Goal: Task Accomplishment & Management: Use online tool/utility

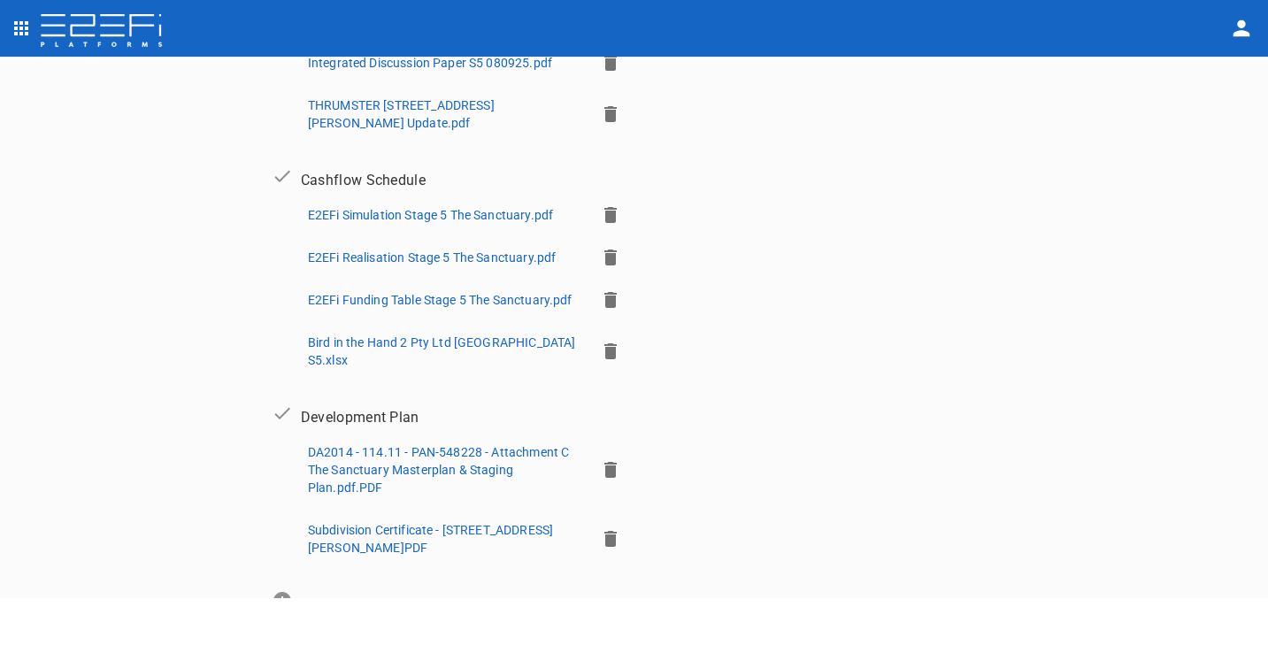
scroll to position [636, 0]
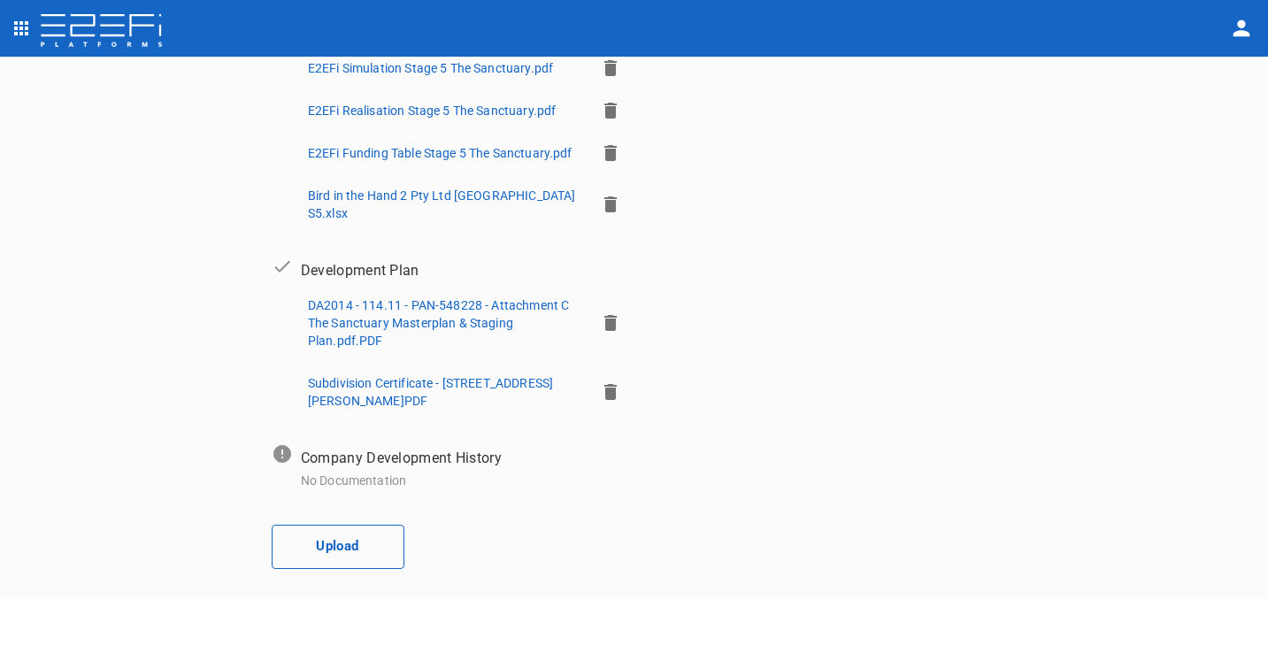
click at [363, 534] on button "Upload" at bounding box center [338, 547] width 133 height 44
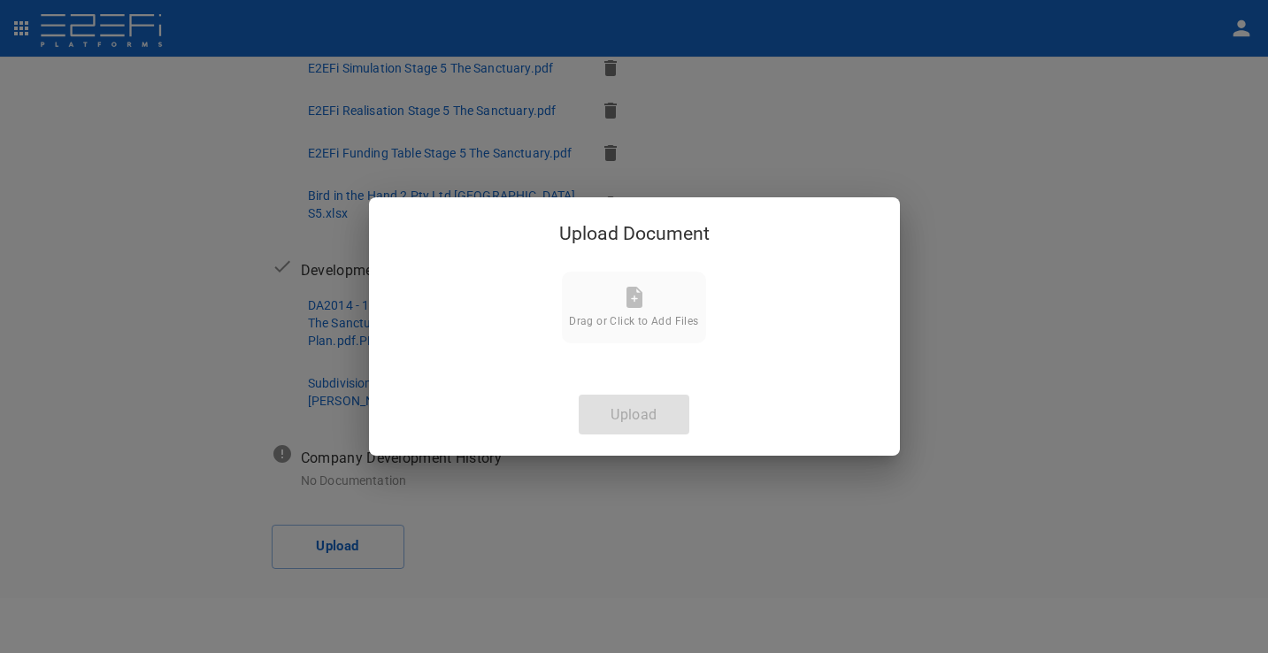
click at [644, 320] on span "Drag or Click to Add Files" at bounding box center [633, 321] width 129 height 12
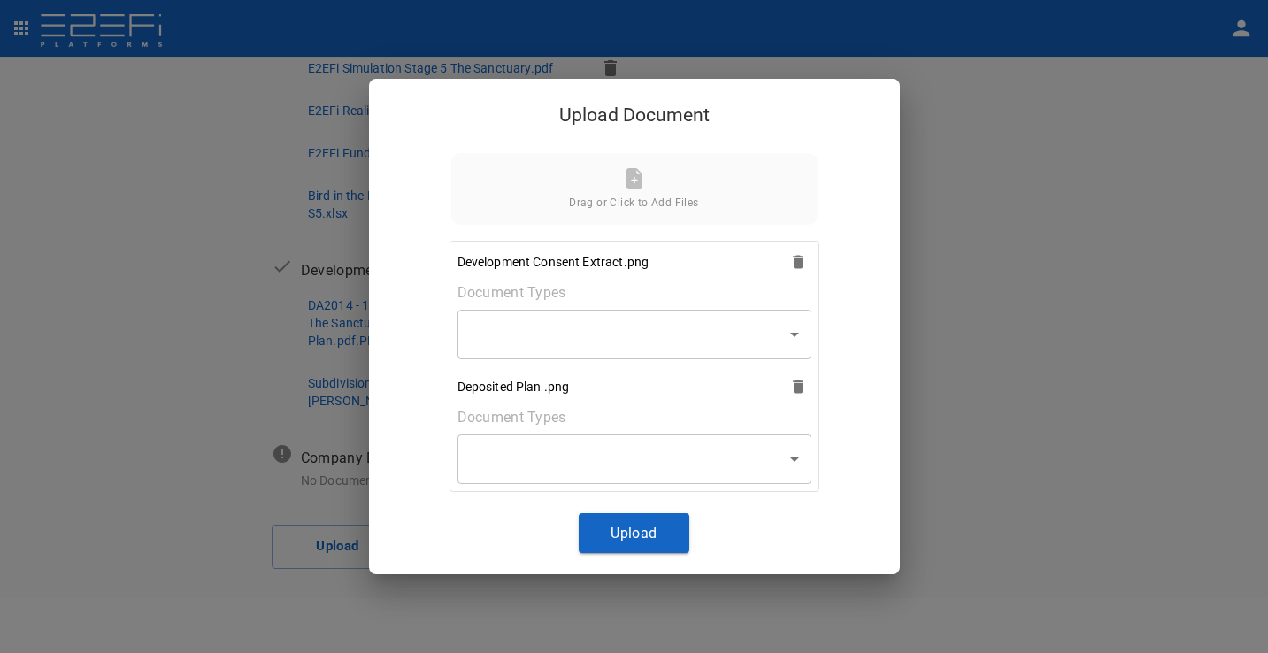
click at [746, 336] on body "Supporting Documents 1 Proposal Overview 2 Product Match 3 Document Submission …" at bounding box center [634, 326] width 1268 height 653
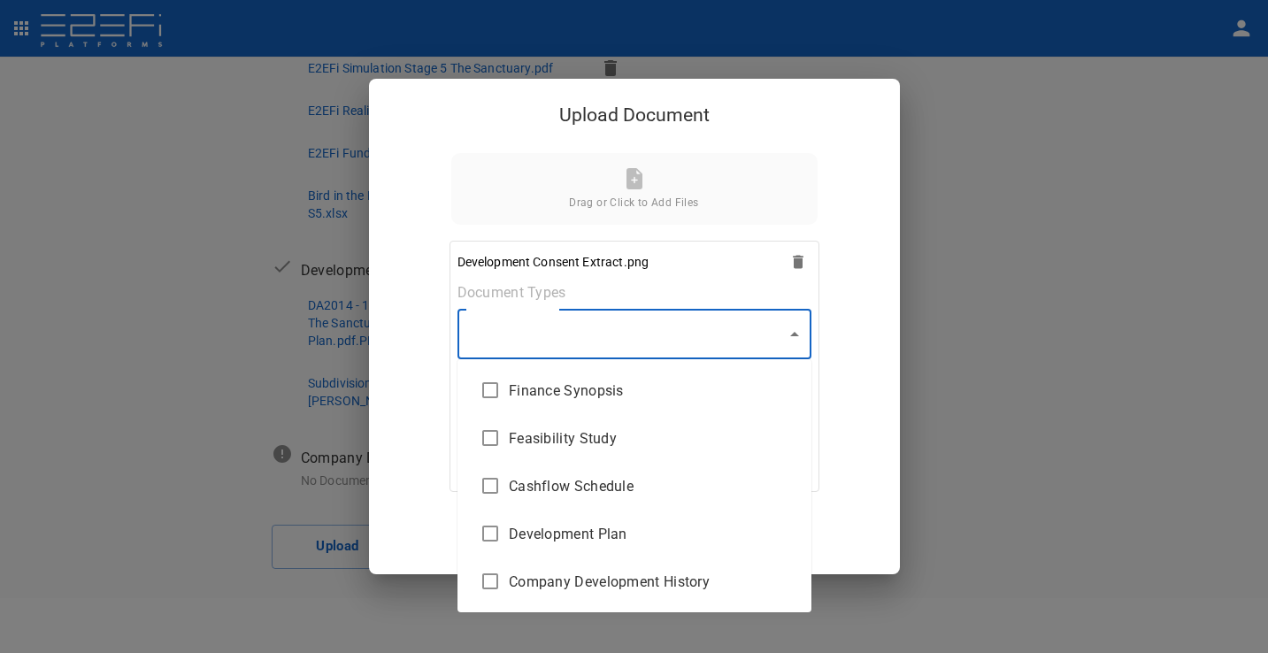
click at [625, 522] on li "Development Plan" at bounding box center [635, 534] width 354 height 48
type input "Development Plan"
checkbox input "true"
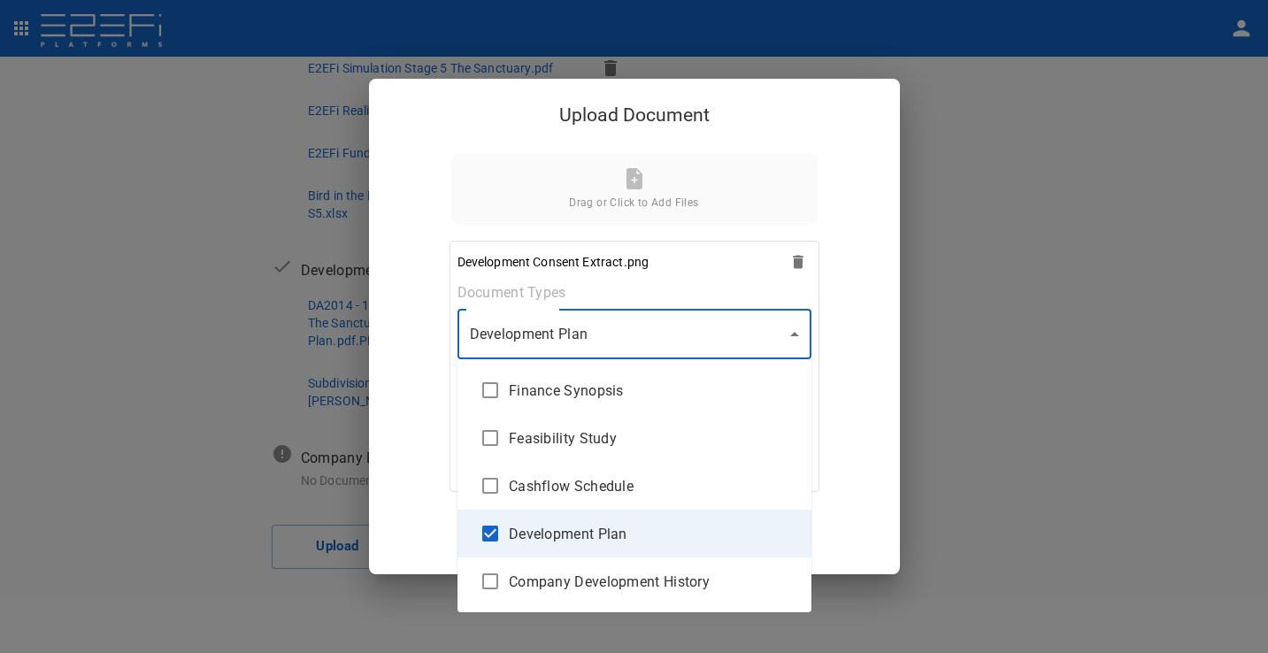
click at [872, 430] on div at bounding box center [634, 326] width 1268 height 653
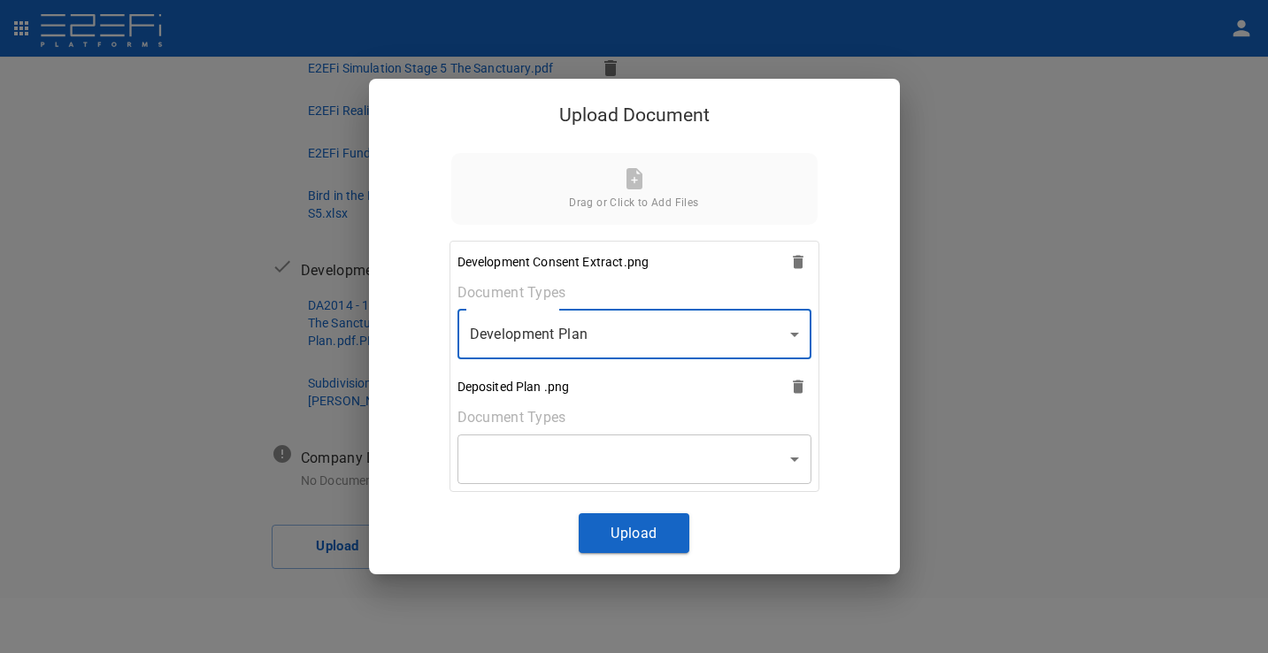
click at [742, 455] on body "Supporting Documents 1 Proposal Overview 2 Product Match 3 Document Submission …" at bounding box center [634, 326] width 1268 height 653
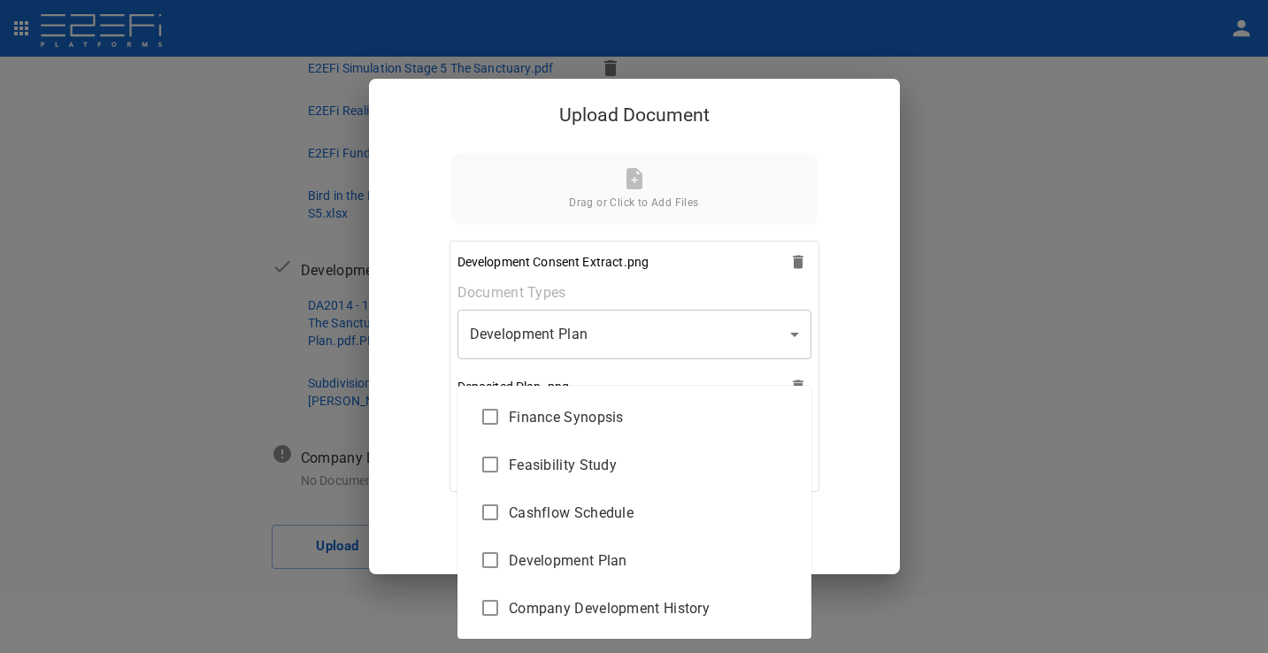
click at [638, 552] on span "Development Plan" at bounding box center [653, 561] width 289 height 20
type input "Development Plan"
checkbox input "true"
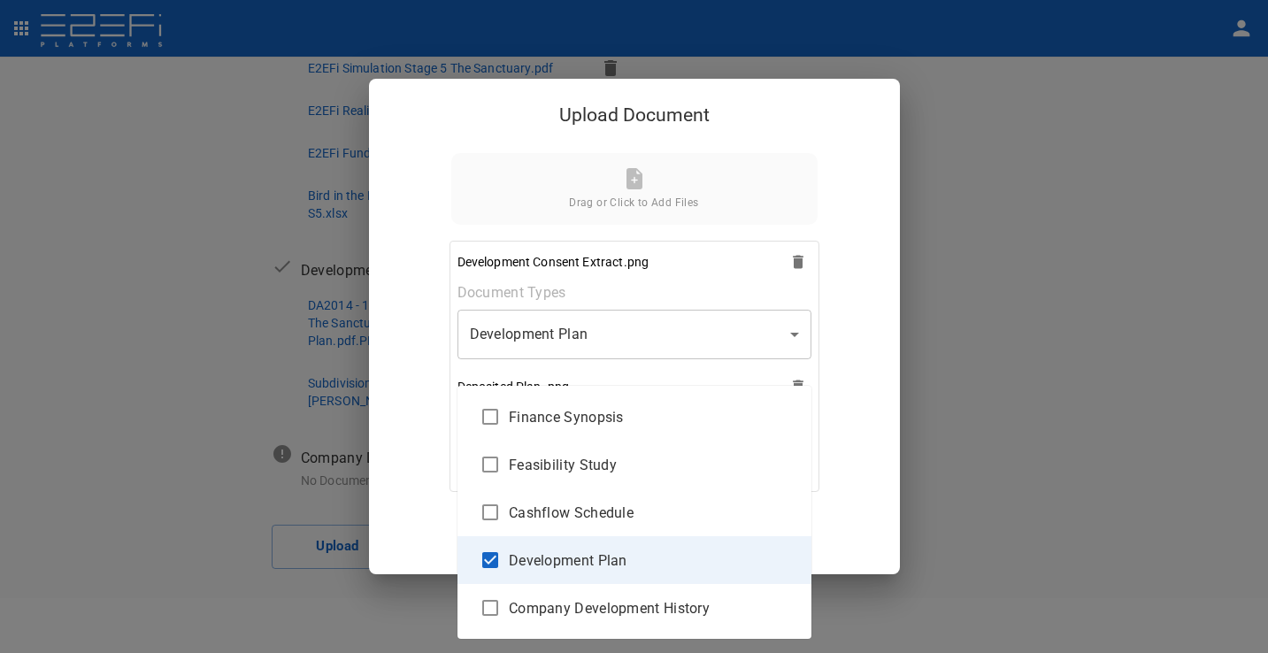
click at [869, 464] on div at bounding box center [634, 326] width 1268 height 653
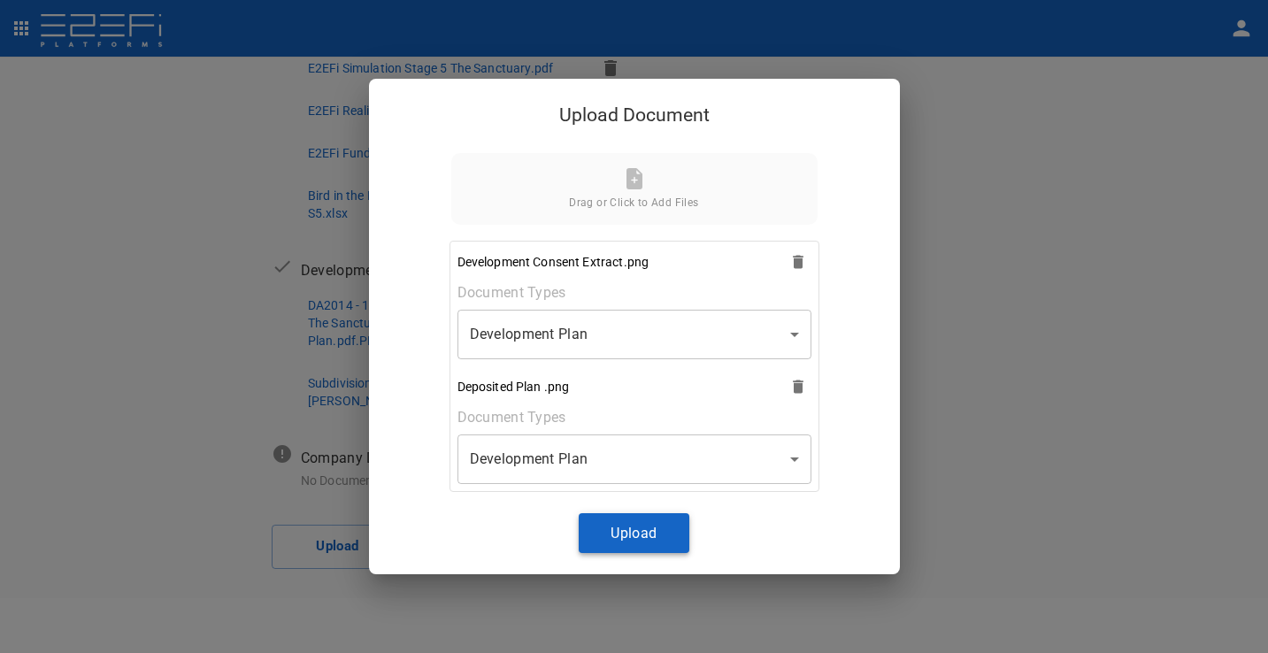
click at [646, 520] on button "Upload" at bounding box center [634, 533] width 111 height 40
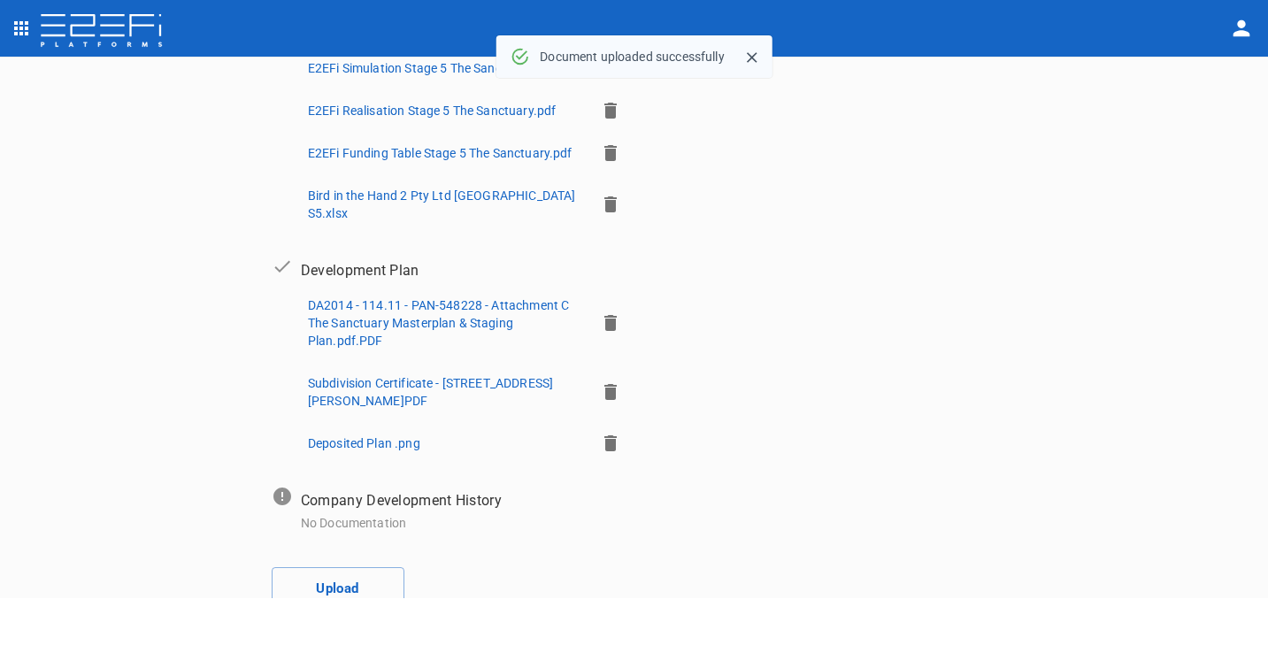
scroll to position [640, 0]
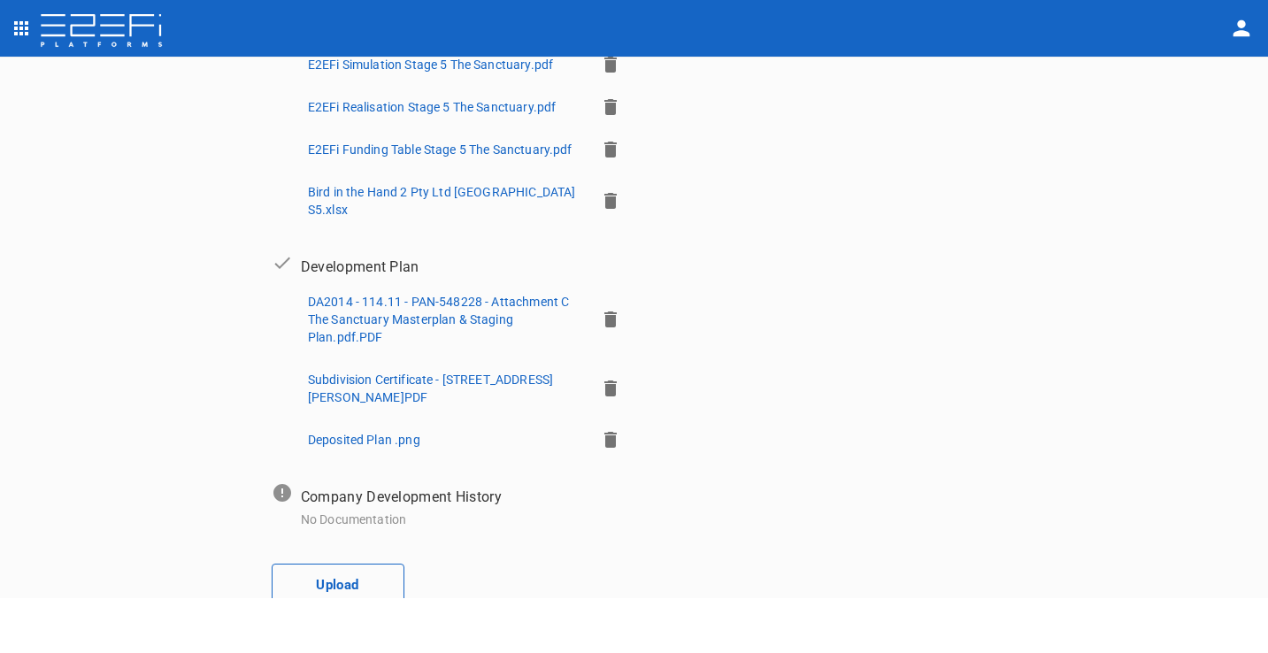
click at [323, 579] on button "Upload" at bounding box center [338, 586] width 133 height 44
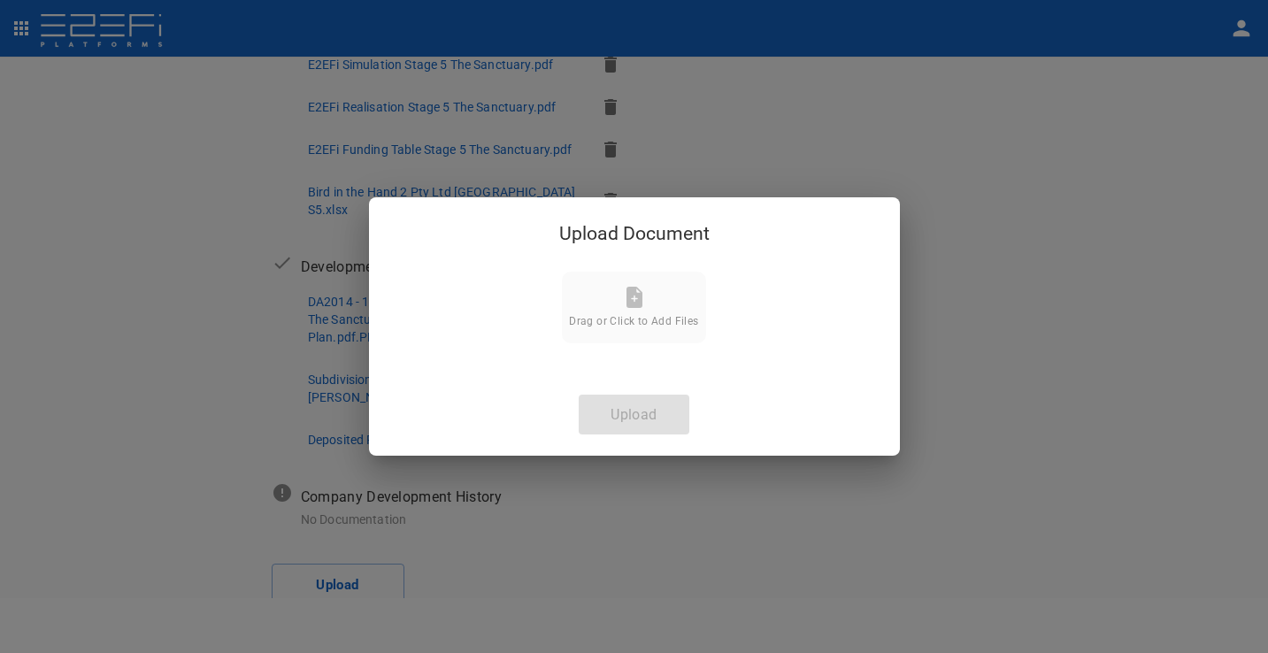
click at [626, 292] on icon at bounding box center [634, 297] width 21 height 21
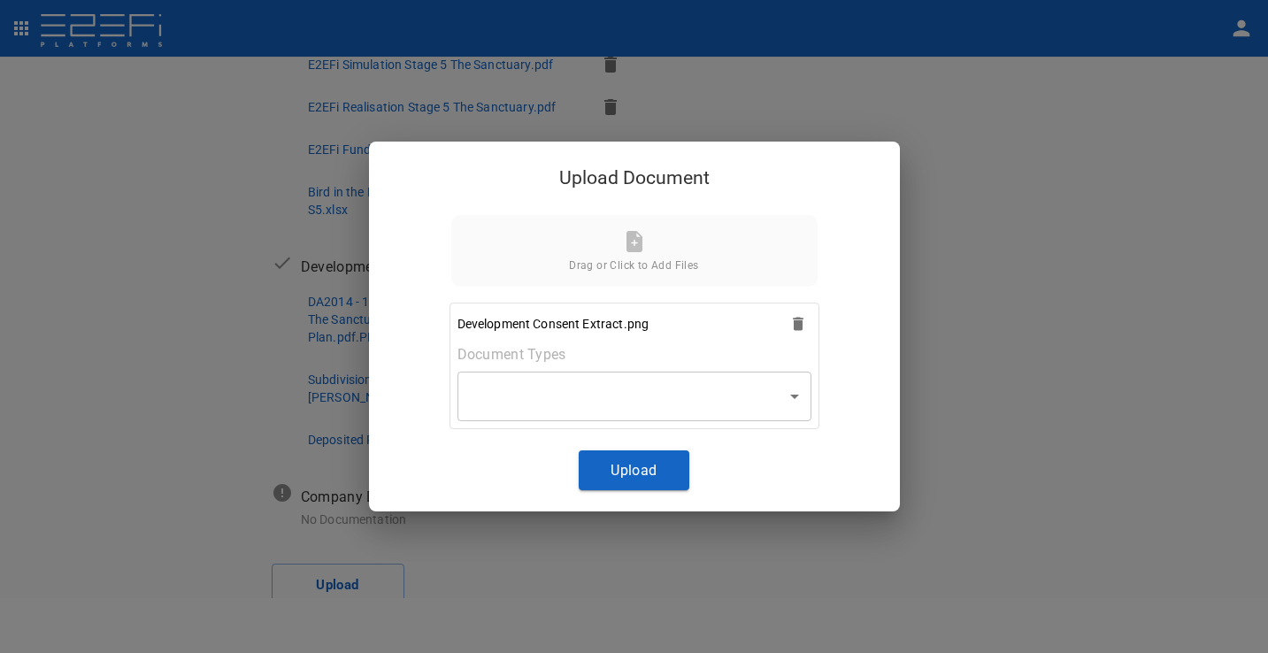
click at [706, 390] on body "Supporting Documents 1 Proposal Overview 2 Product Match 3 Document Submission …" at bounding box center [634, 326] width 1268 height 653
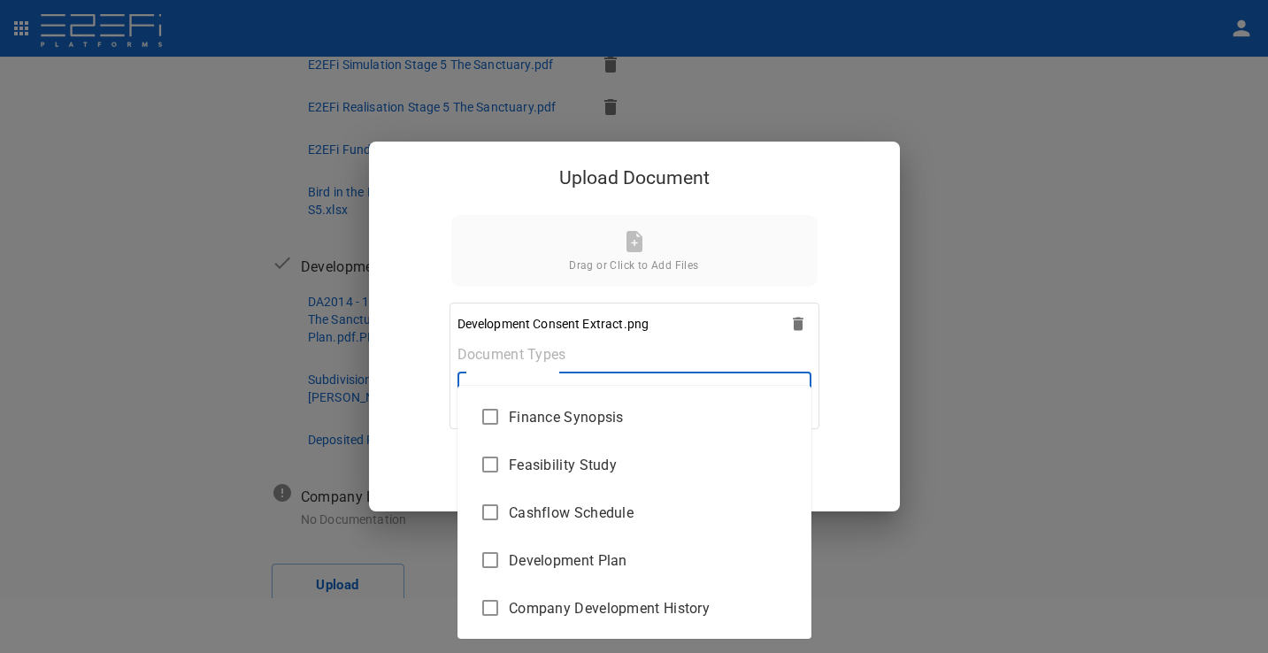
click at [615, 551] on span "Development Plan" at bounding box center [653, 561] width 289 height 20
type input "Development Plan"
checkbox input "true"
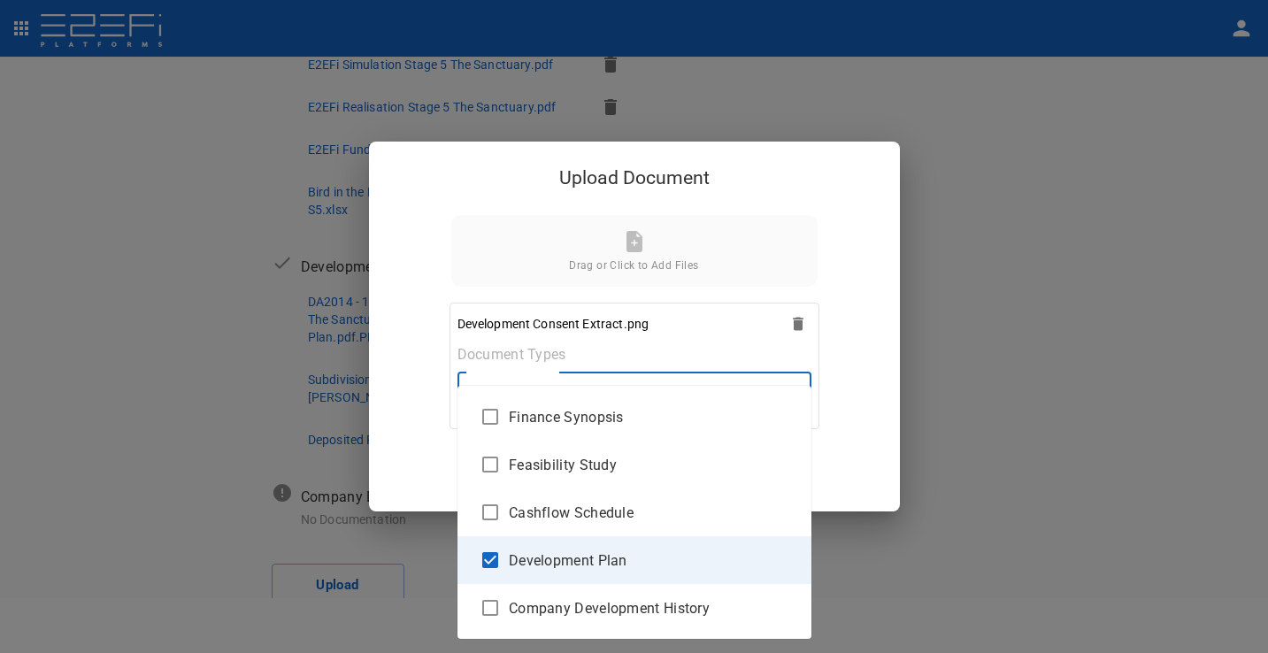
click at [859, 431] on div at bounding box center [634, 326] width 1268 height 653
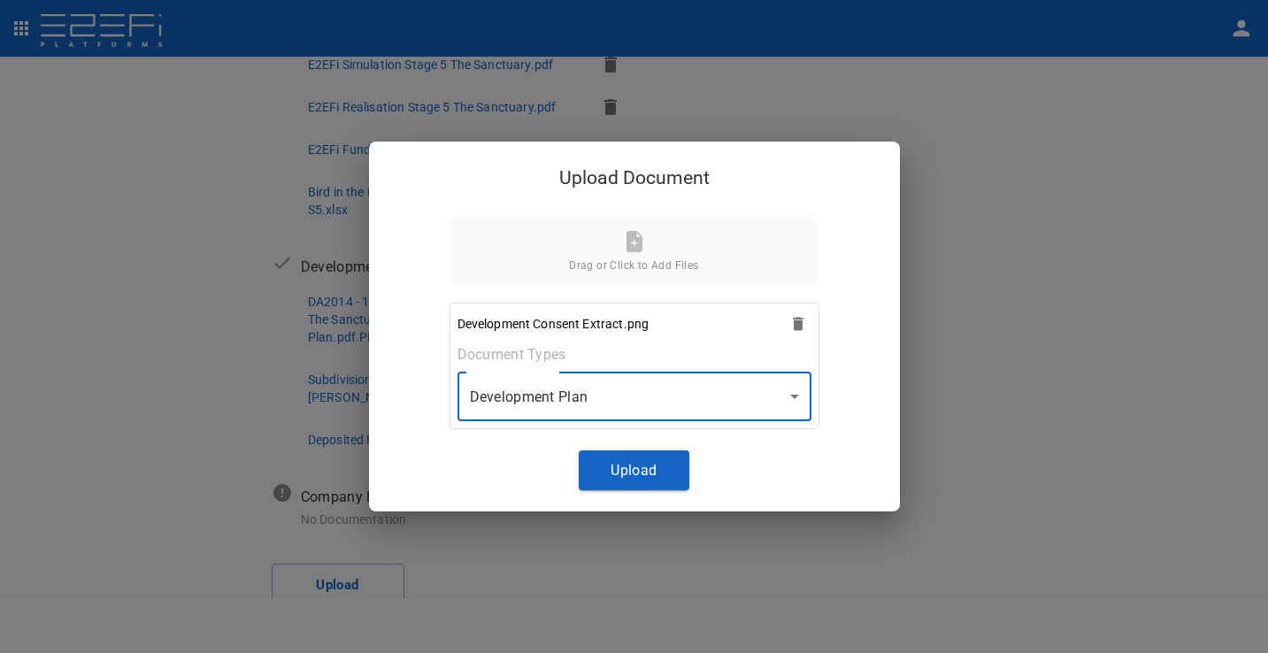
click at [625, 463] on button "Upload" at bounding box center [634, 471] width 111 height 40
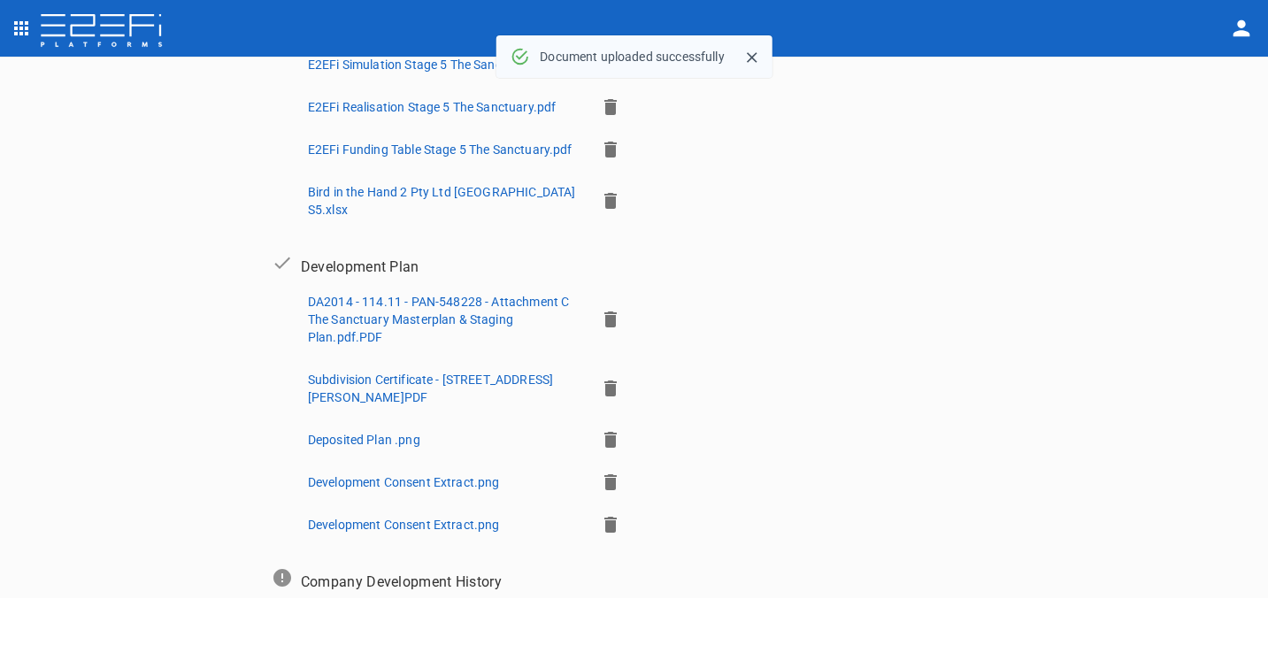
scroll to position [819, 0]
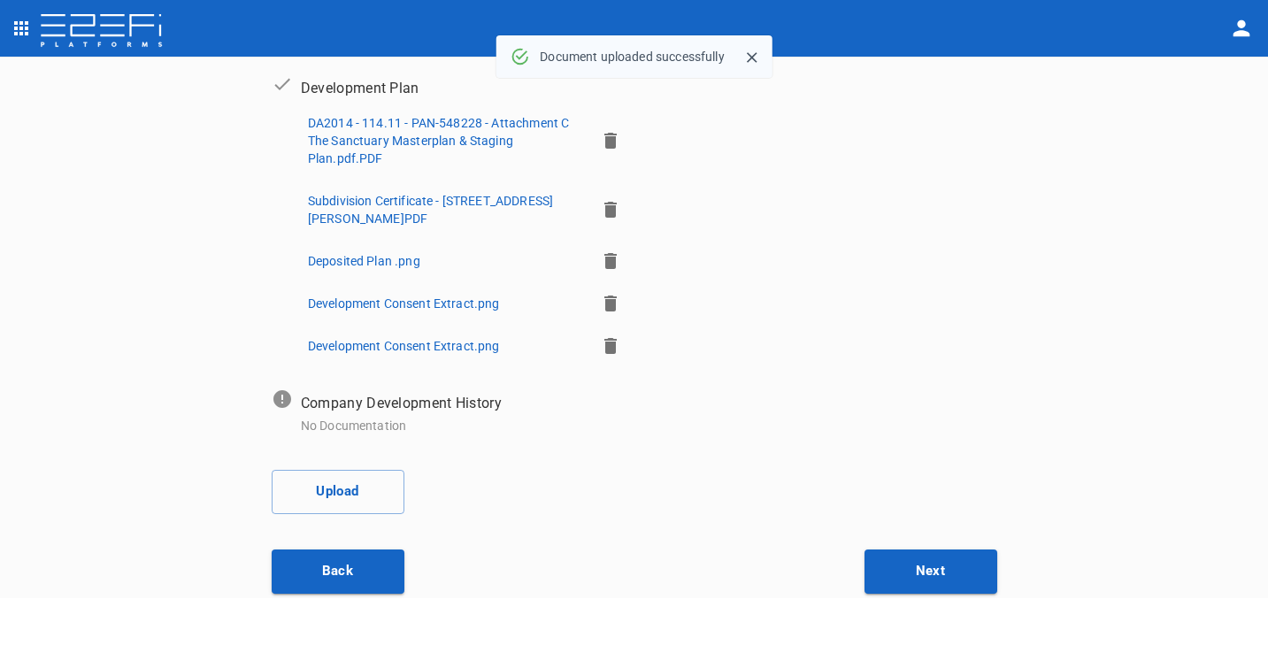
click at [605, 338] on icon "button" at bounding box center [611, 346] width 12 height 16
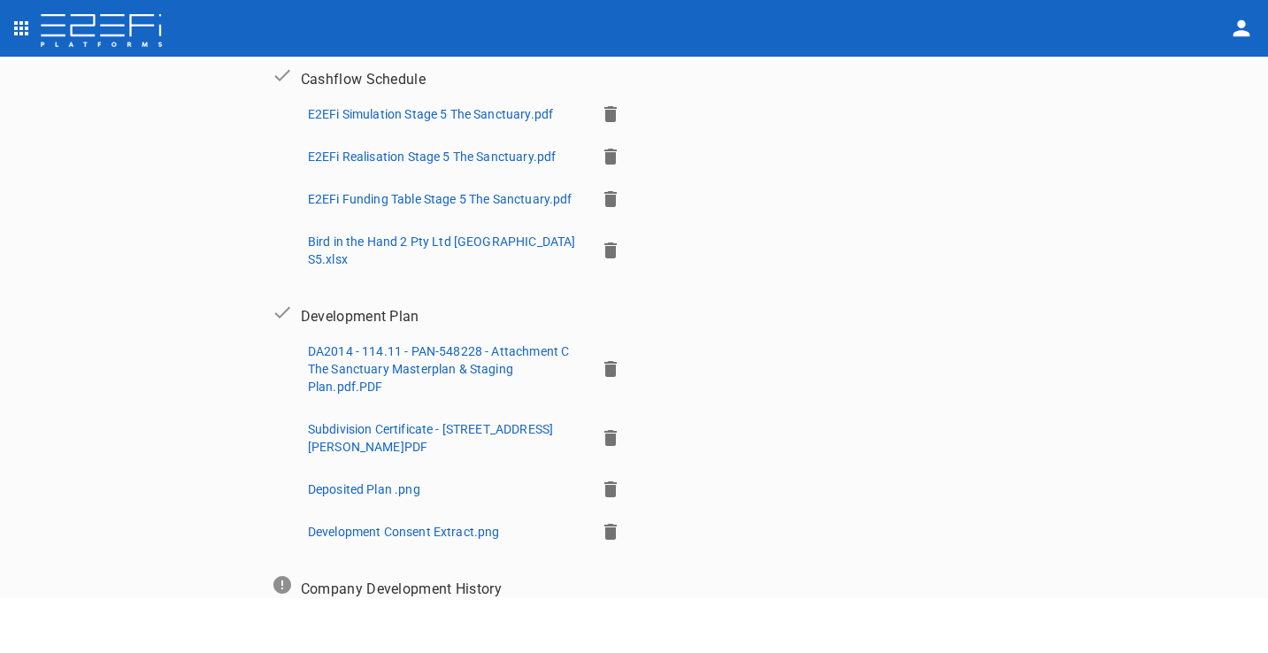
scroll to position [0, 0]
